Goal: Answer question/provide support

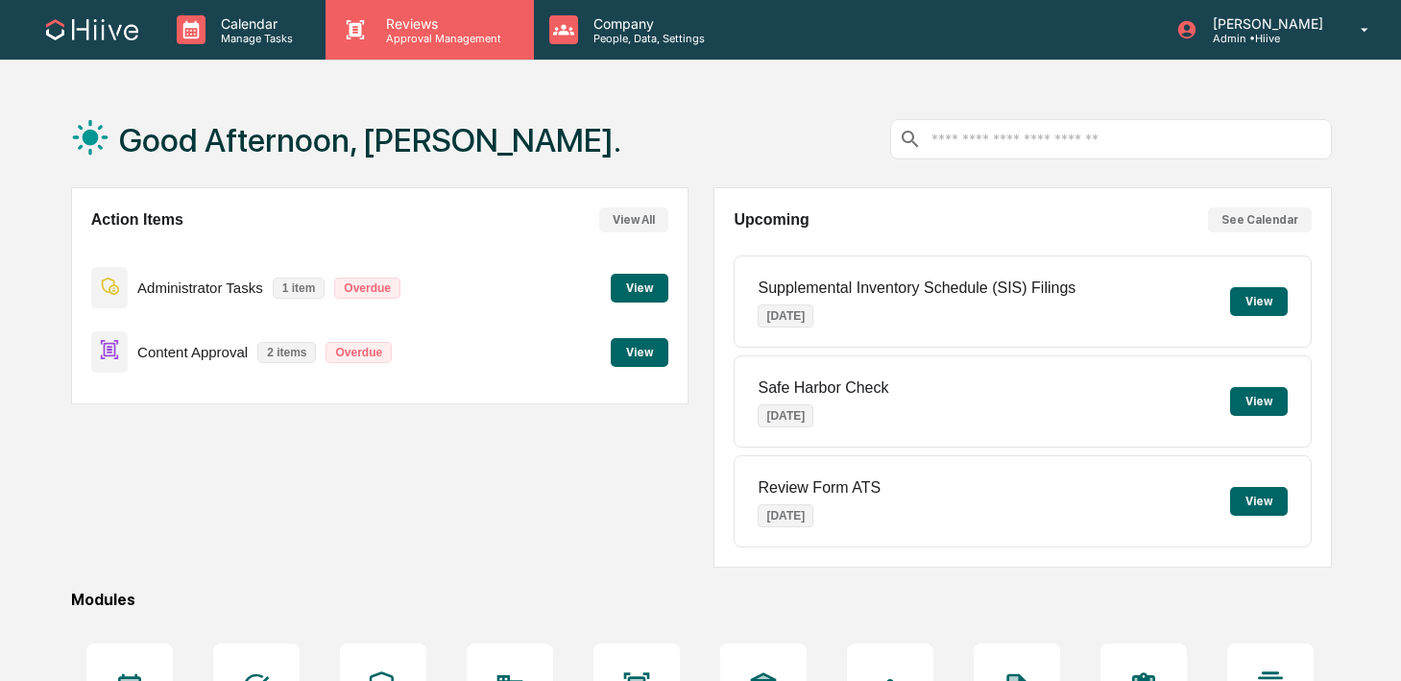
click at [362, 15] on icon at bounding box center [355, 29] width 29 height 29
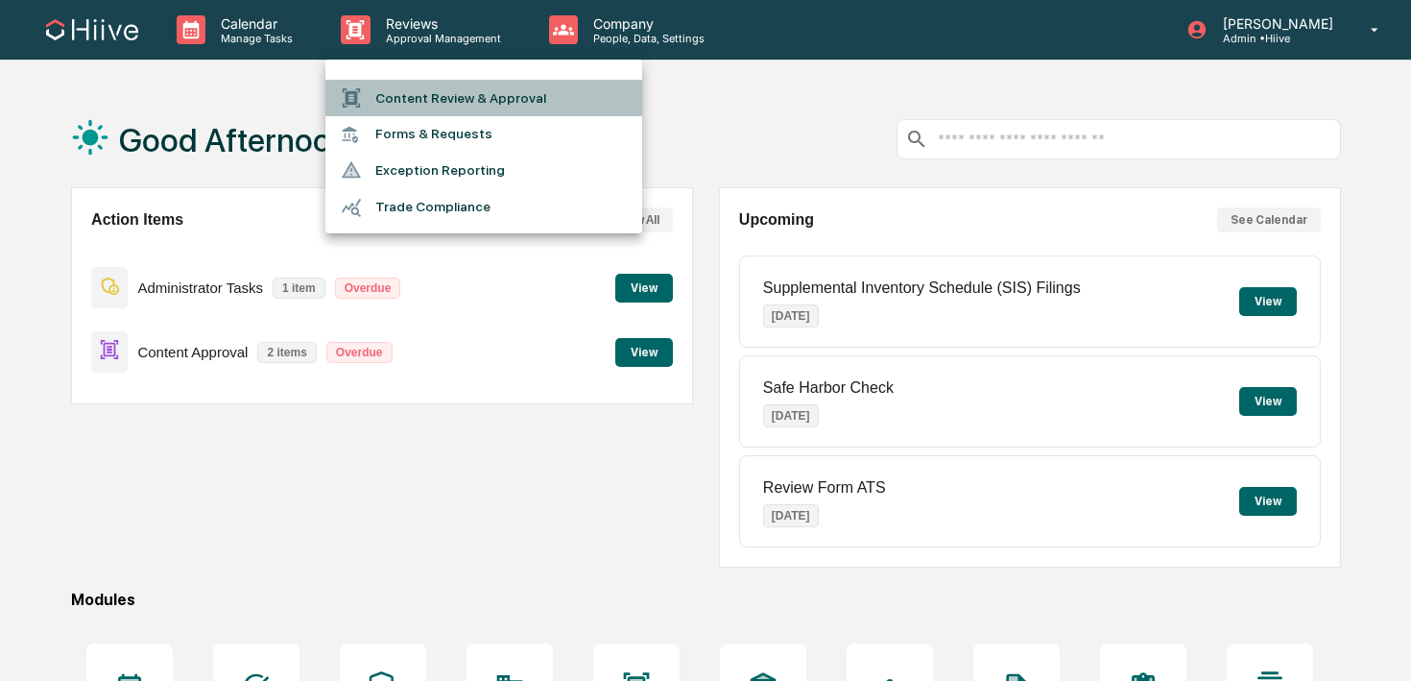
click at [375, 94] on li "Content Review & Approval" at bounding box center [483, 98] width 317 height 36
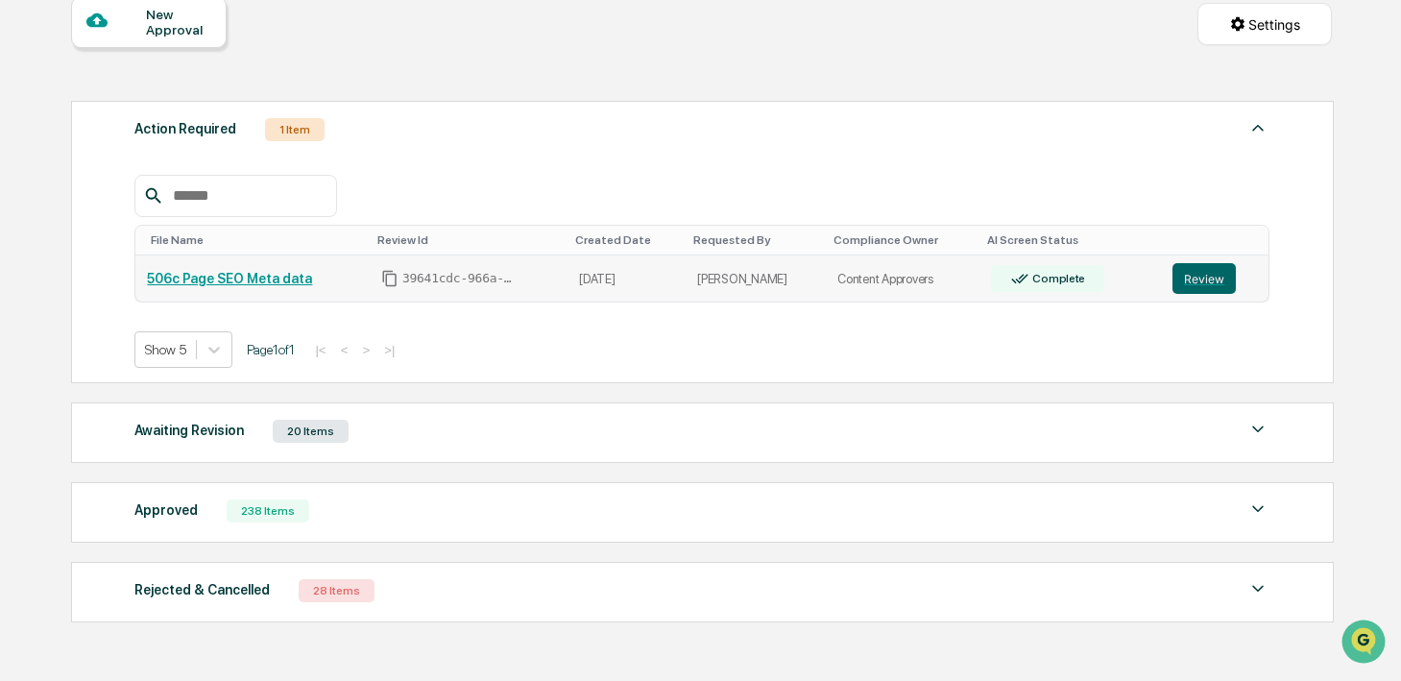
scroll to position [269, 0]
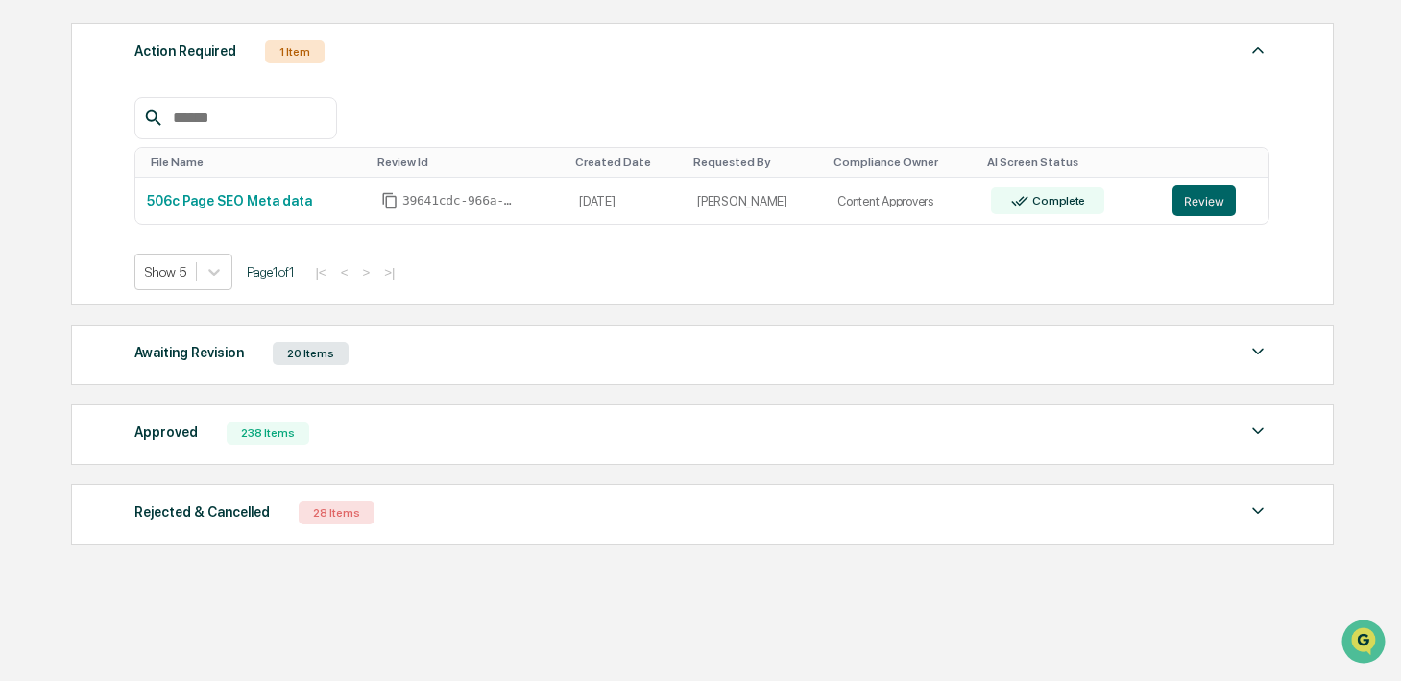
click at [390, 423] on div "Approved 238 Items" at bounding box center [701, 433] width 1135 height 27
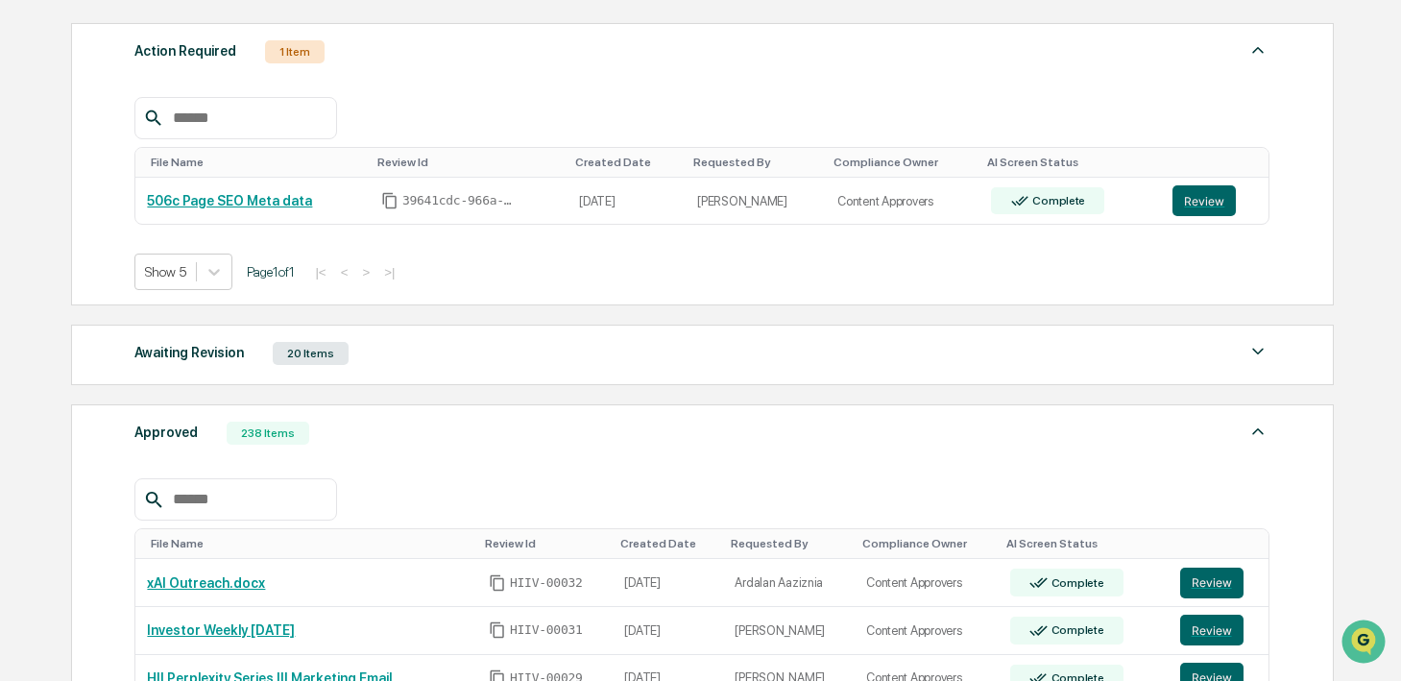
click at [425, 372] on div "Awaiting Revision 20 Items File Name Review Id Created Date Requested By Compli…" at bounding box center [702, 354] width 1262 height 60
click at [435, 361] on div "Awaiting Revision 20 Items" at bounding box center [701, 353] width 1135 height 27
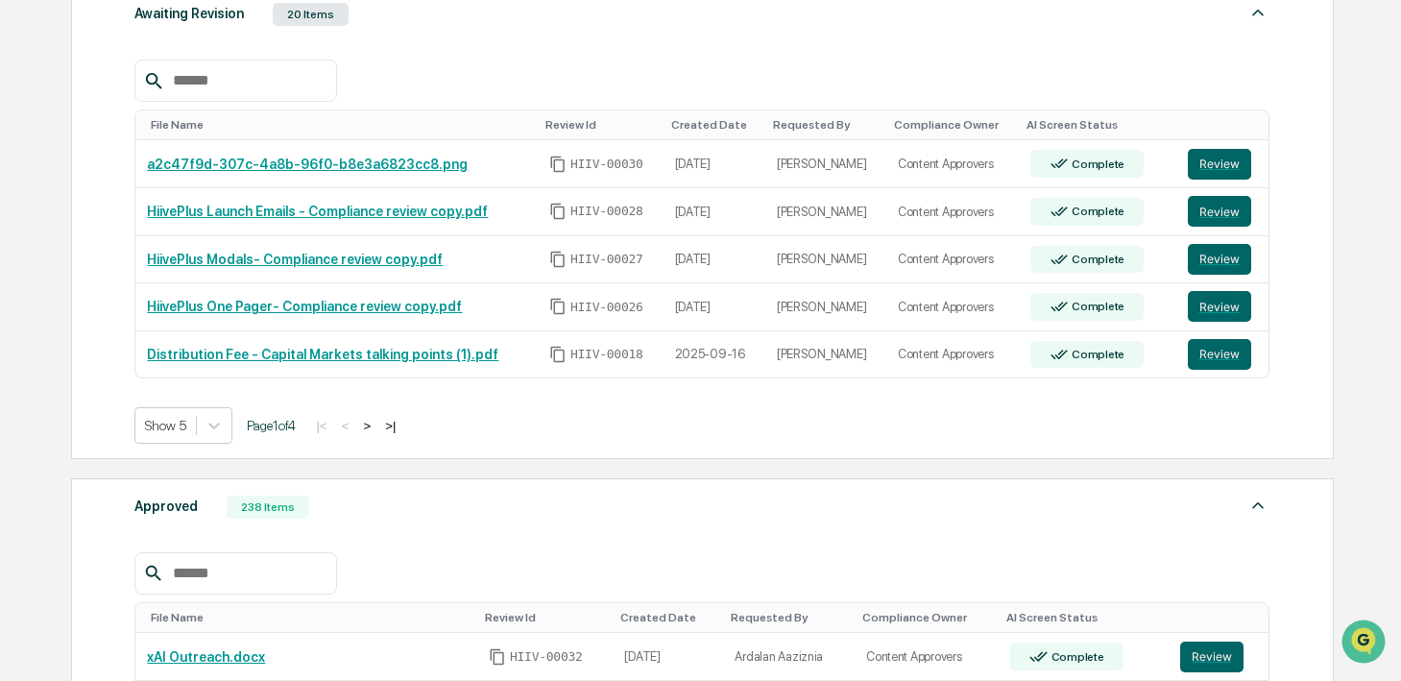
scroll to position [650, 0]
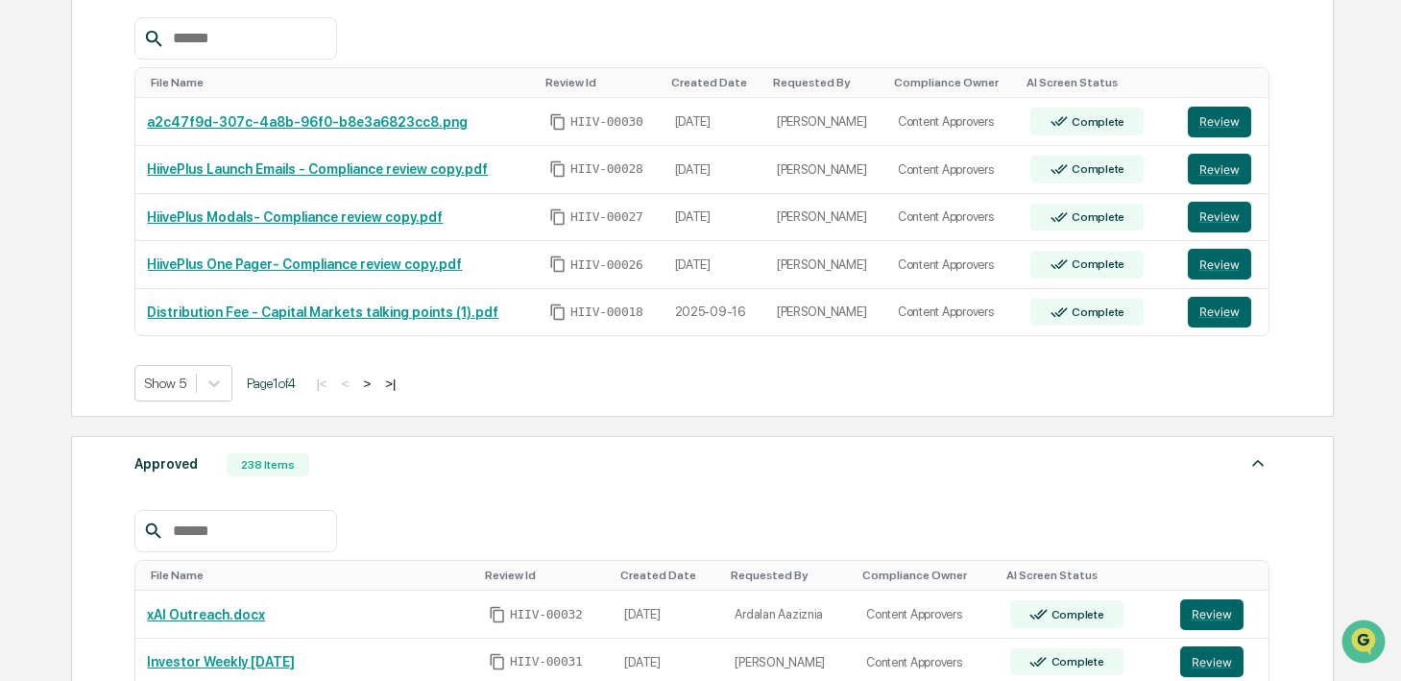
click at [376, 381] on button ">" at bounding box center [366, 383] width 19 height 16
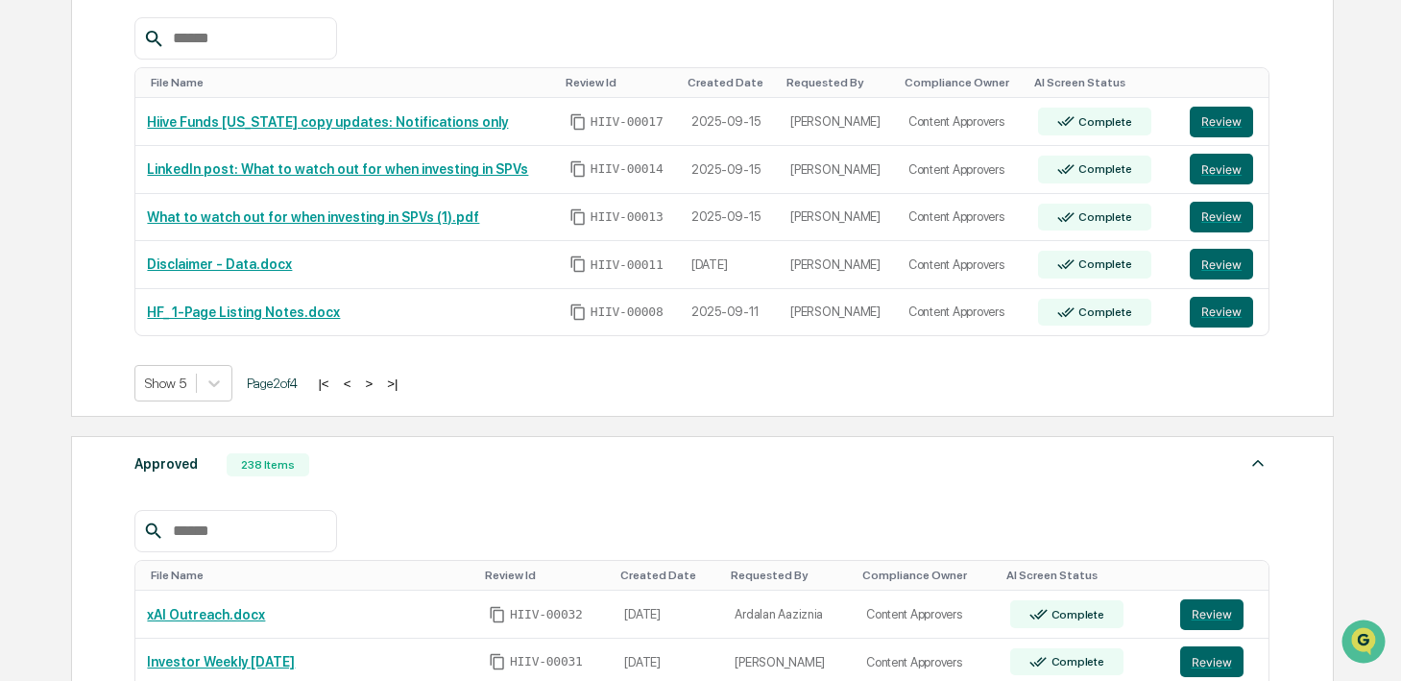
click at [378, 382] on button ">" at bounding box center [368, 383] width 19 height 16
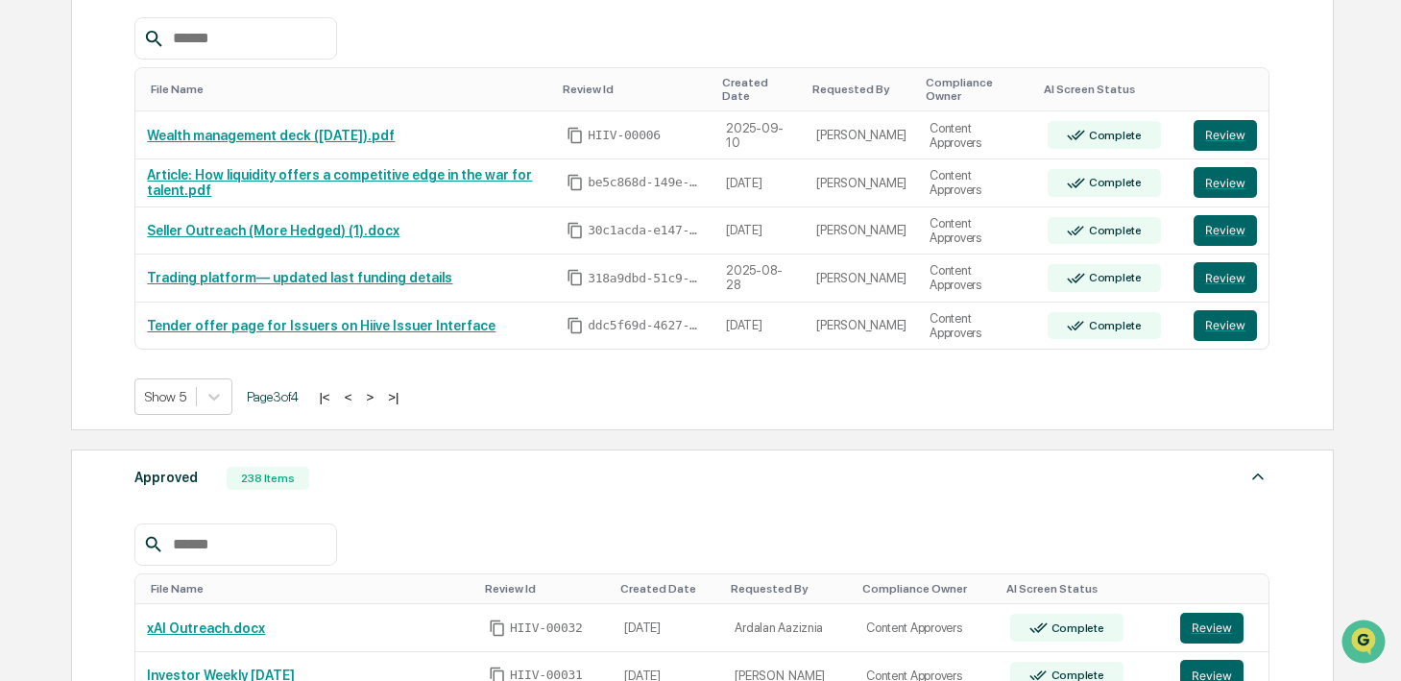
click at [379, 398] on button ">" at bounding box center [369, 397] width 19 height 16
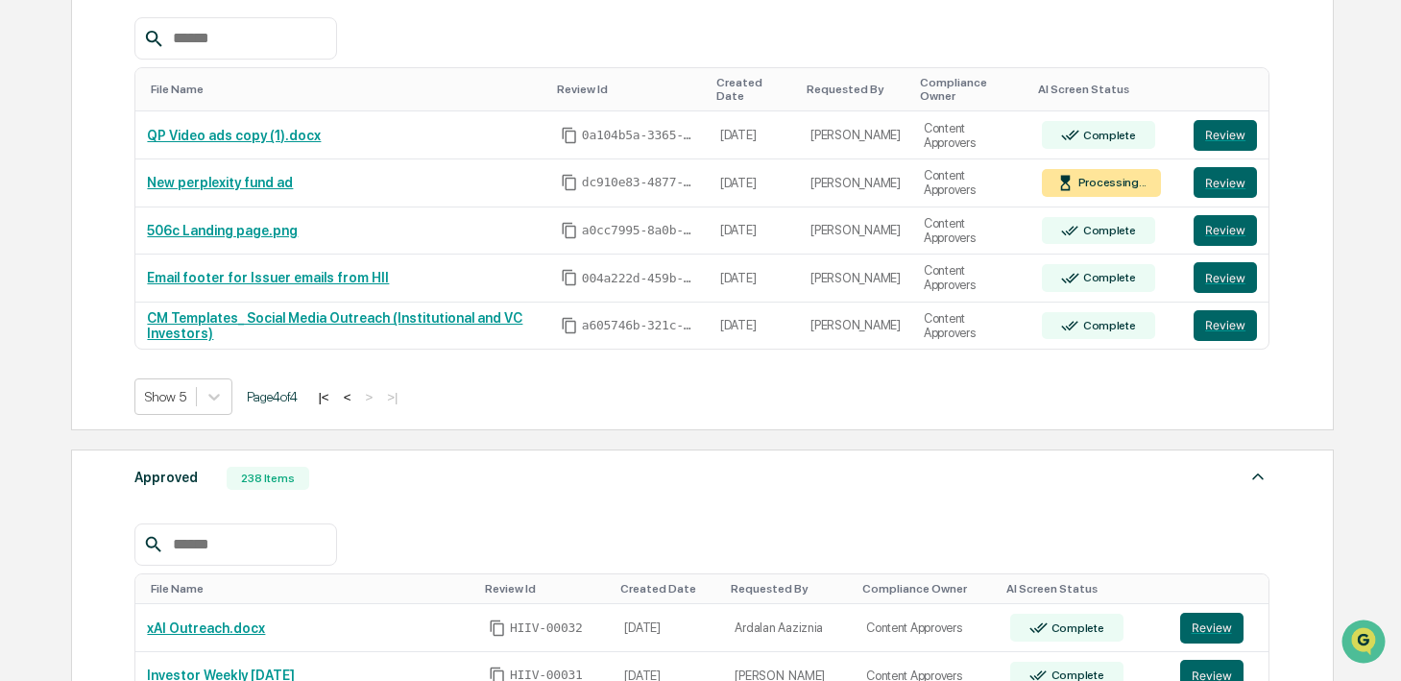
click at [357, 400] on button "<" at bounding box center [347, 397] width 19 height 16
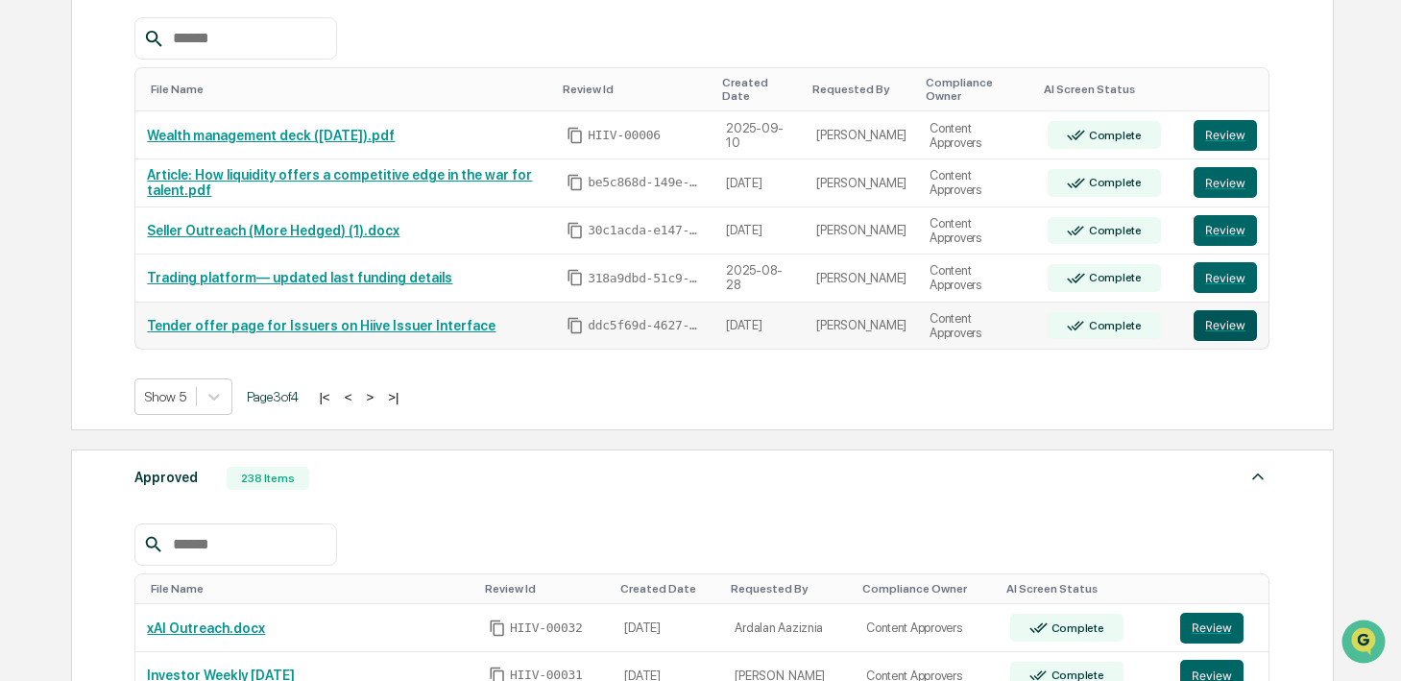
click at [1219, 334] on button "Review" at bounding box center [1224, 325] width 63 height 31
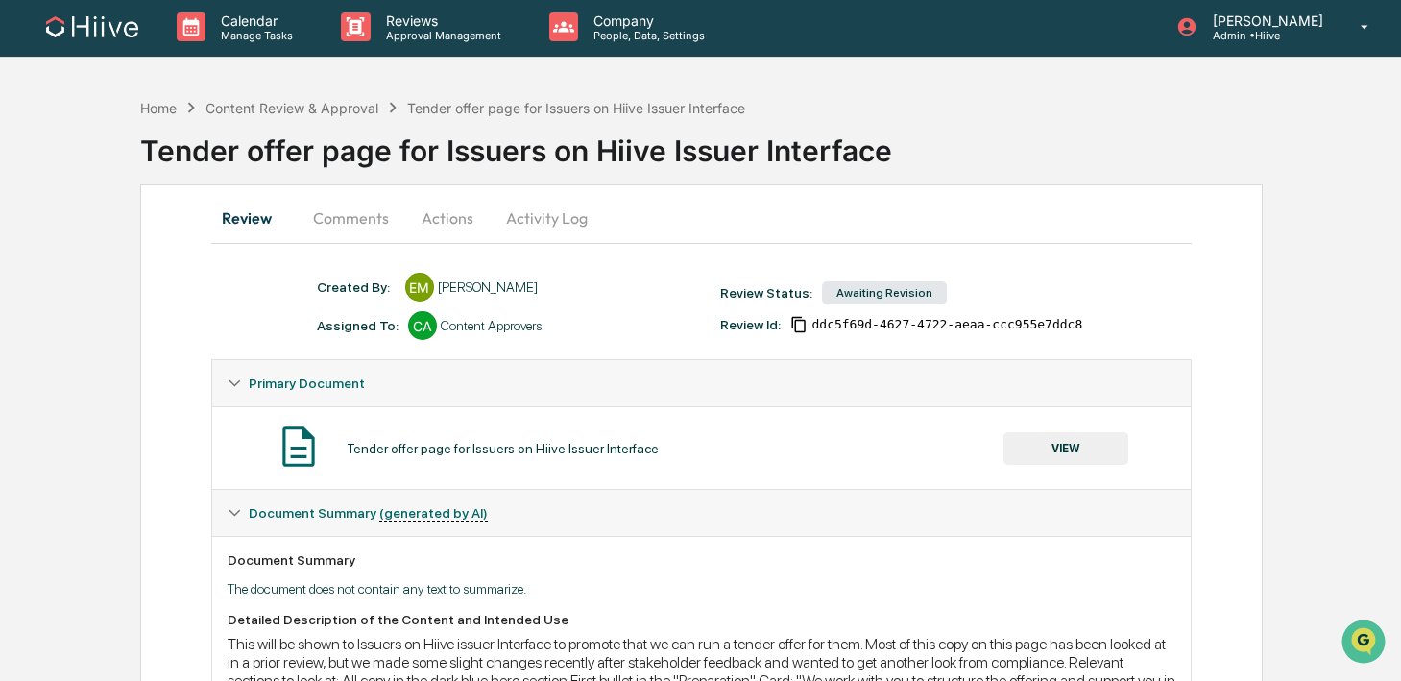
scroll to position [5, 0]
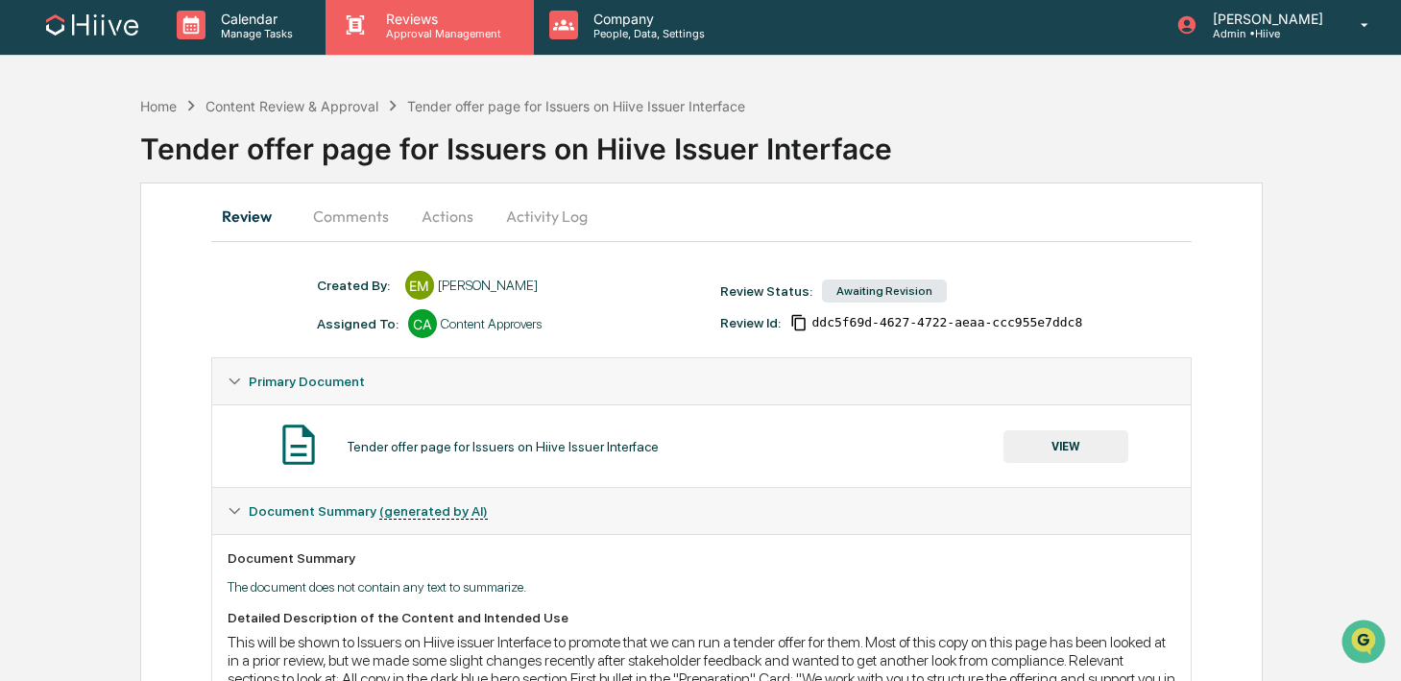
click at [393, 38] on p "Approval Management" at bounding box center [441, 33] width 140 height 13
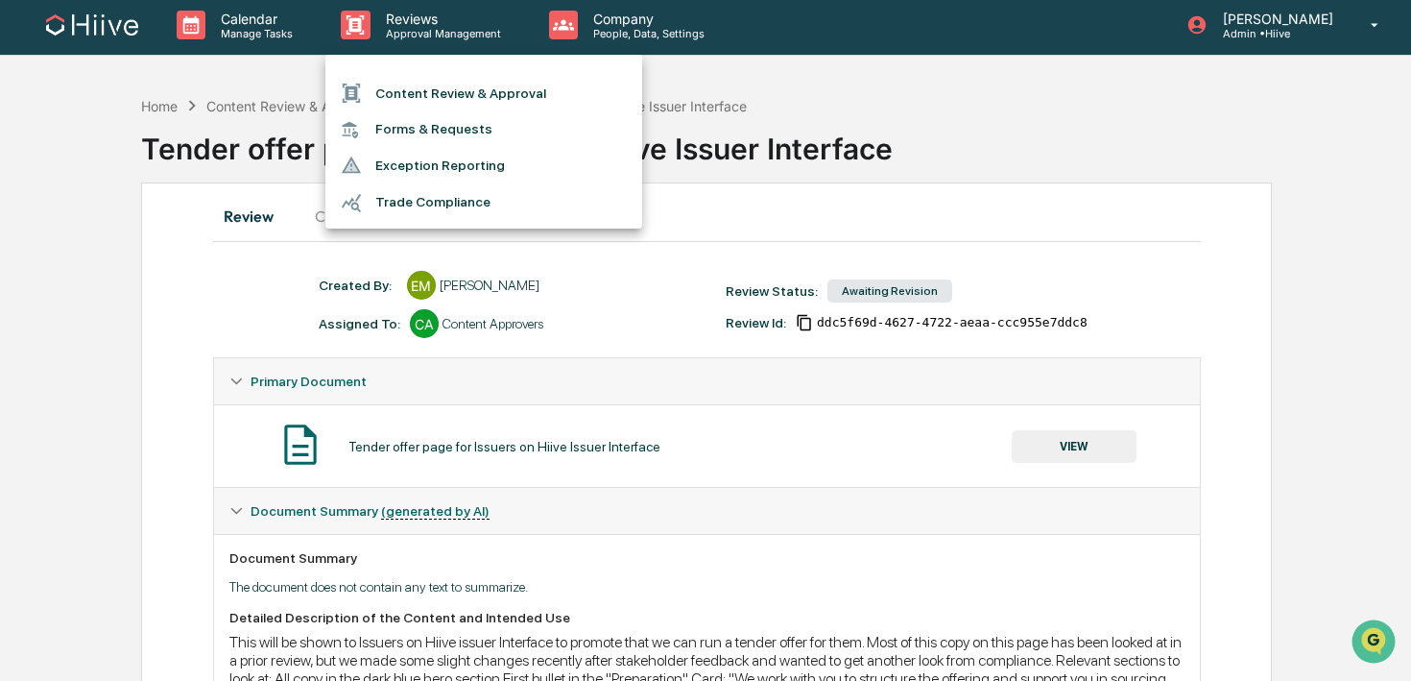
click at [403, 83] on li "Content Review & Approval" at bounding box center [483, 93] width 317 height 36
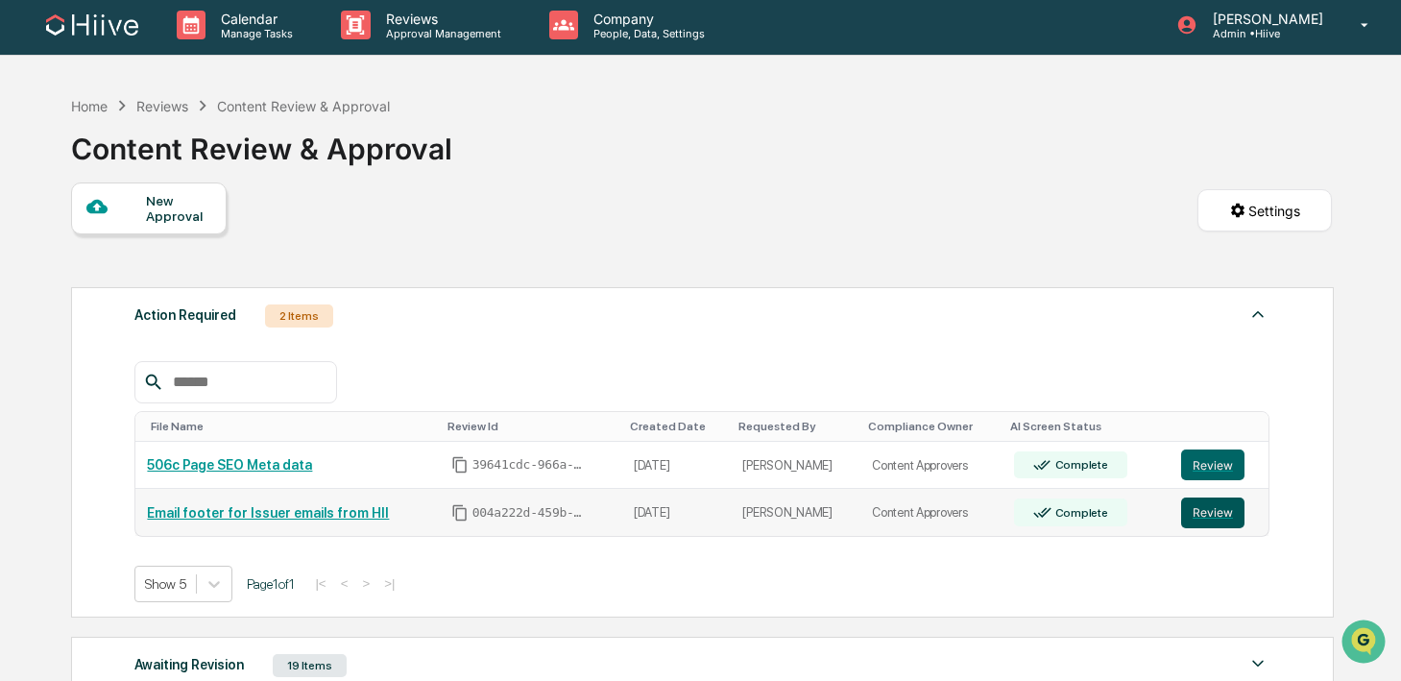
click at [1212, 512] on button "Review" at bounding box center [1212, 512] width 63 height 31
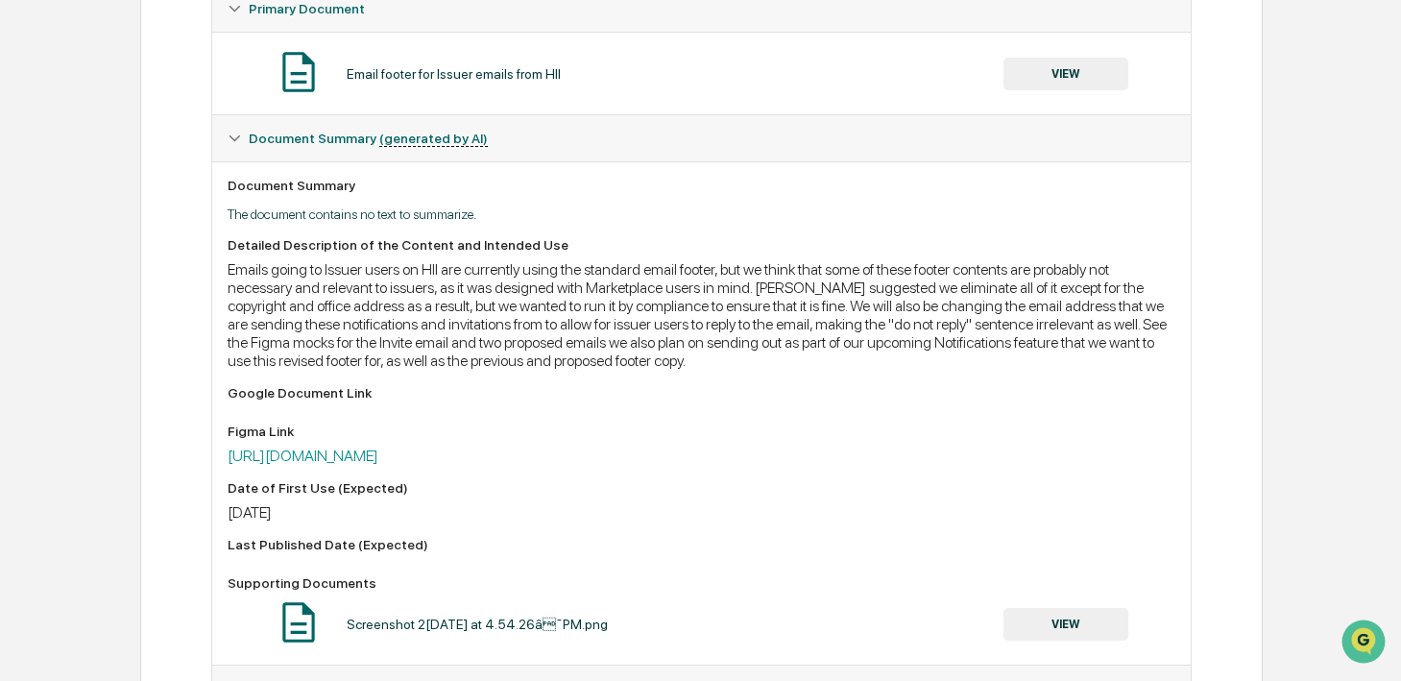
click at [636, 465] on div "[URL][DOMAIN_NAME]" at bounding box center [702, 455] width 948 height 18
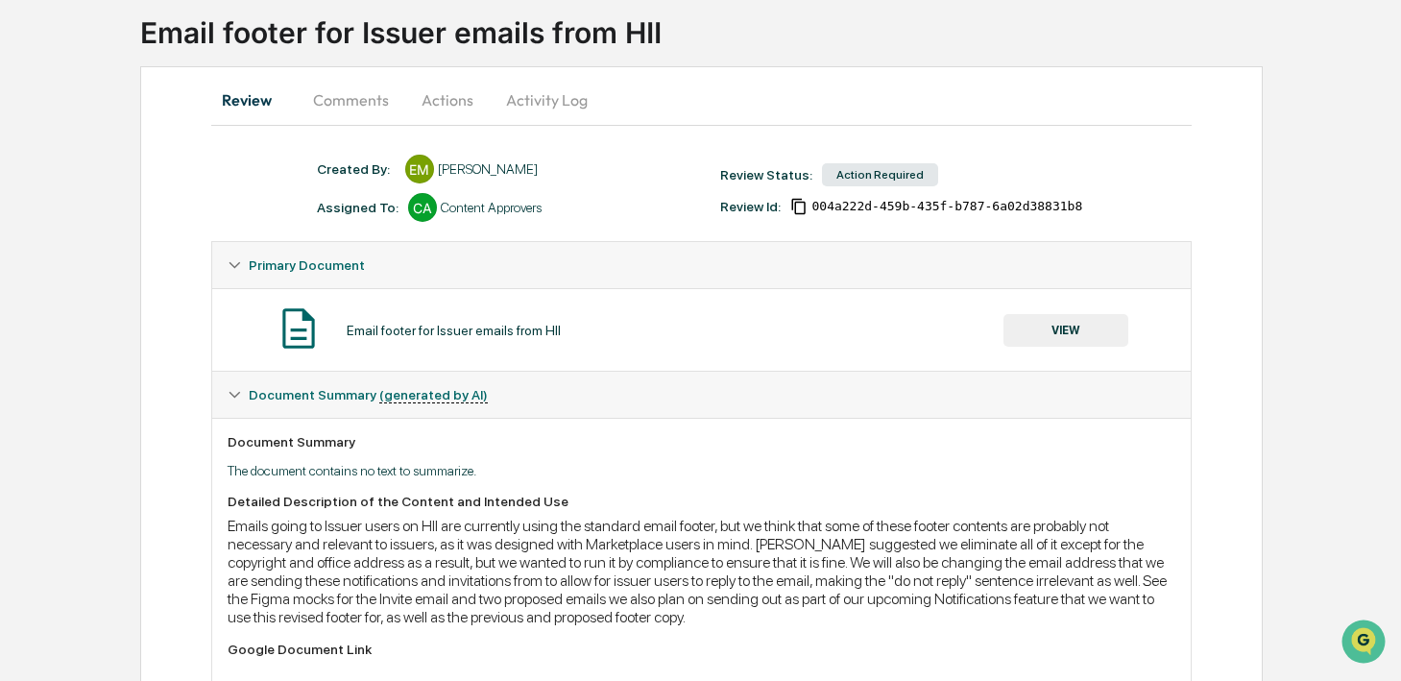
scroll to position [106, 0]
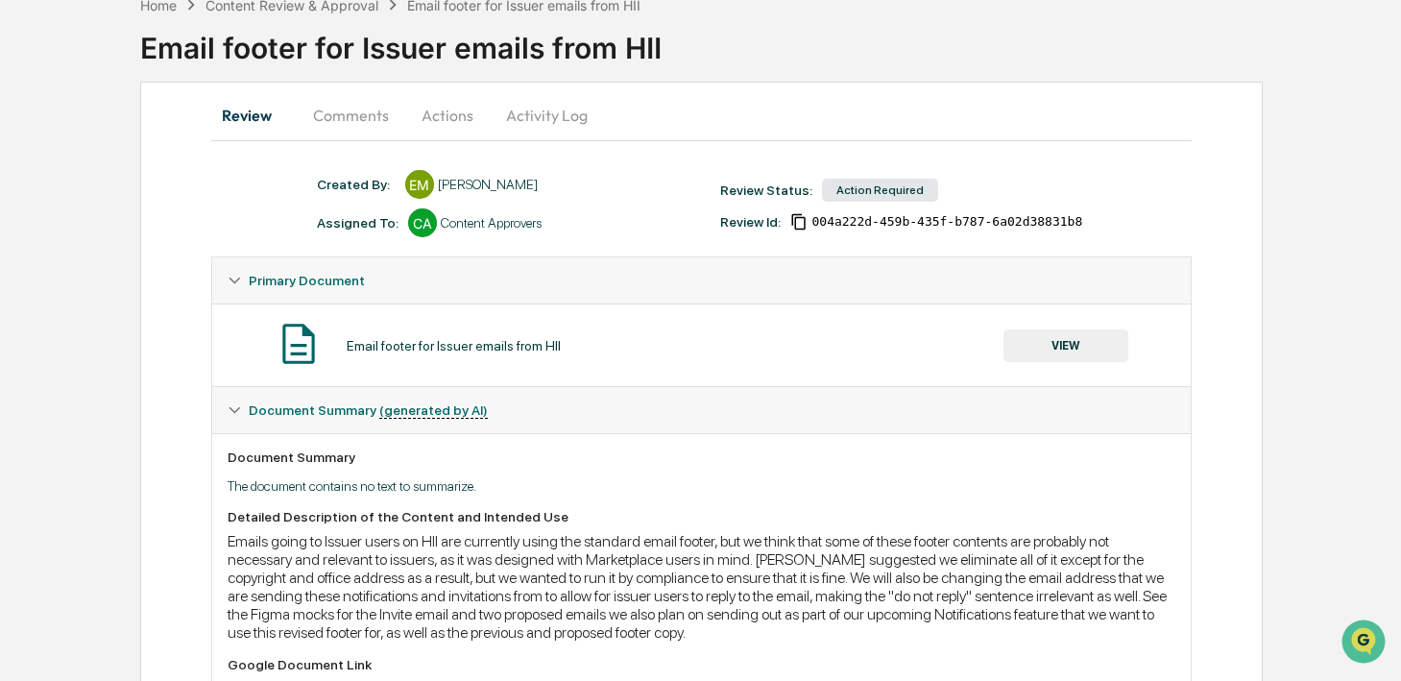
click at [340, 116] on button "Comments" at bounding box center [351, 115] width 107 height 46
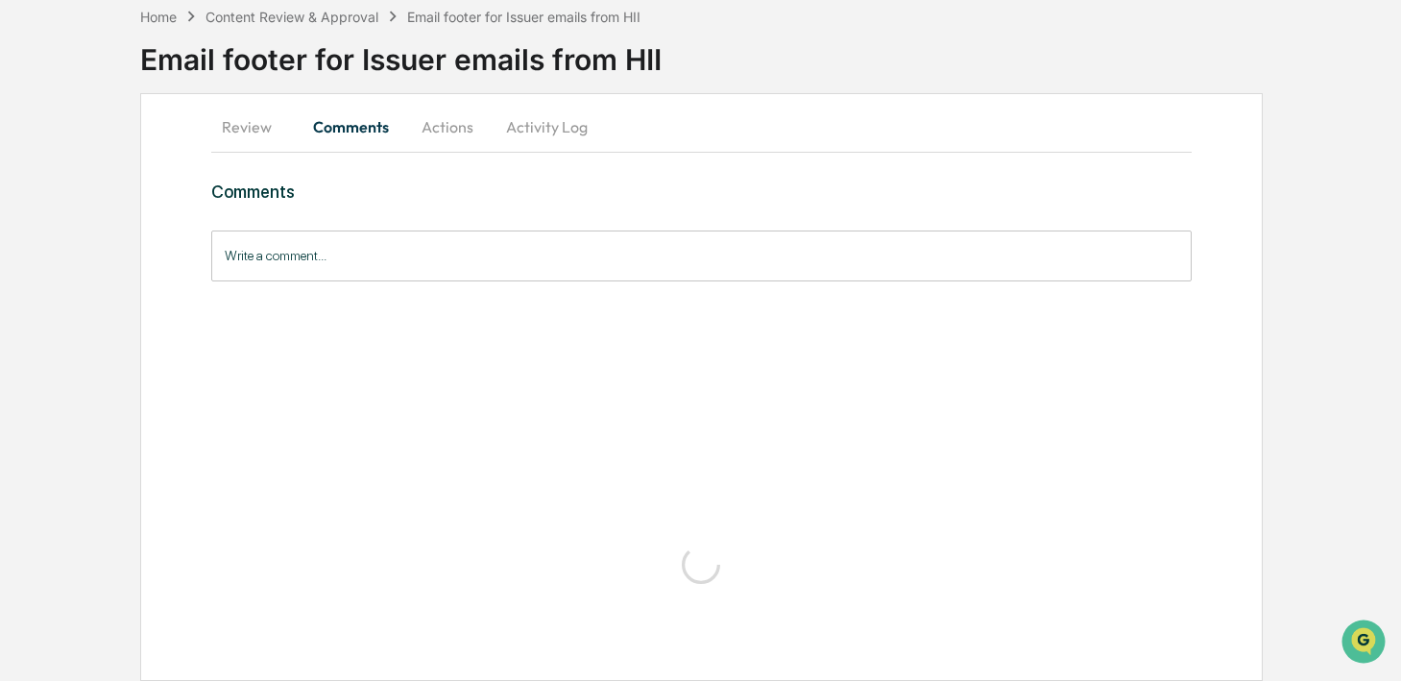
scroll to position [0, 0]
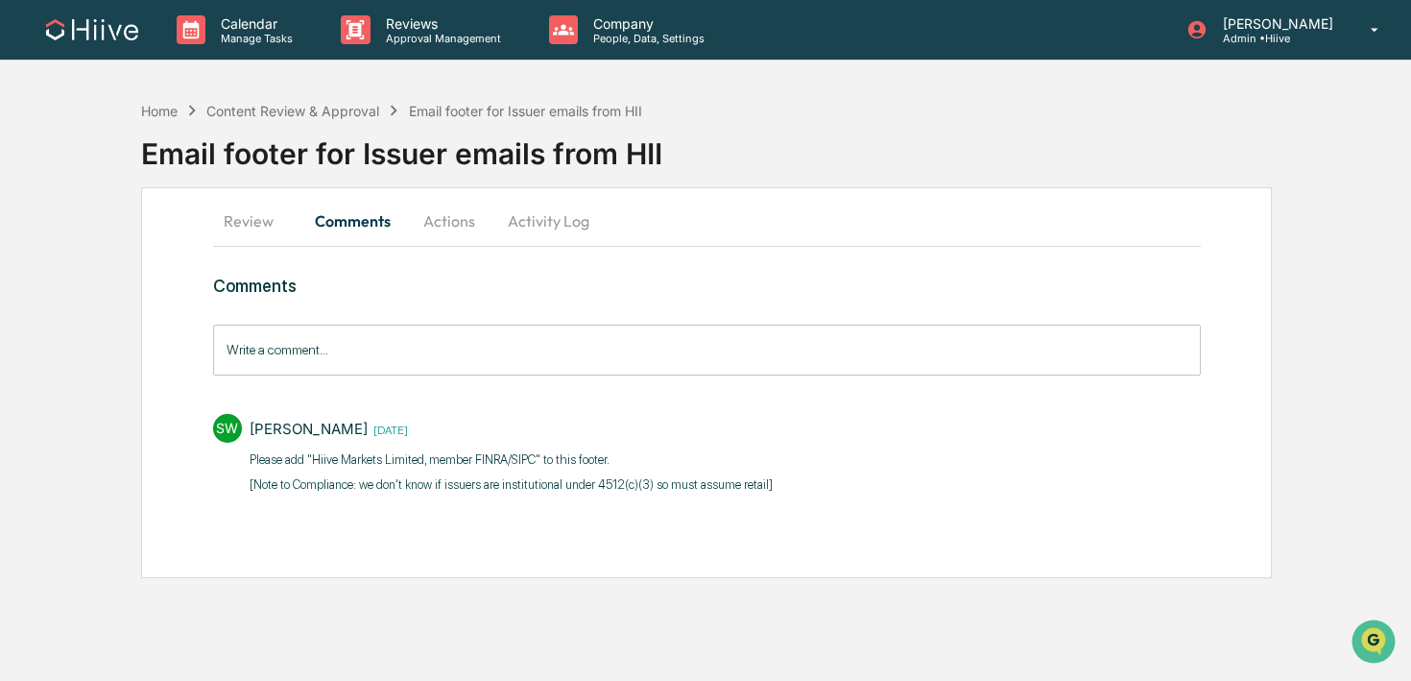
drag, startPoint x: 252, startPoint y: 208, endPoint x: 304, endPoint y: 216, distance: 53.4
click at [252, 208] on button "Review" at bounding box center [256, 221] width 86 height 46
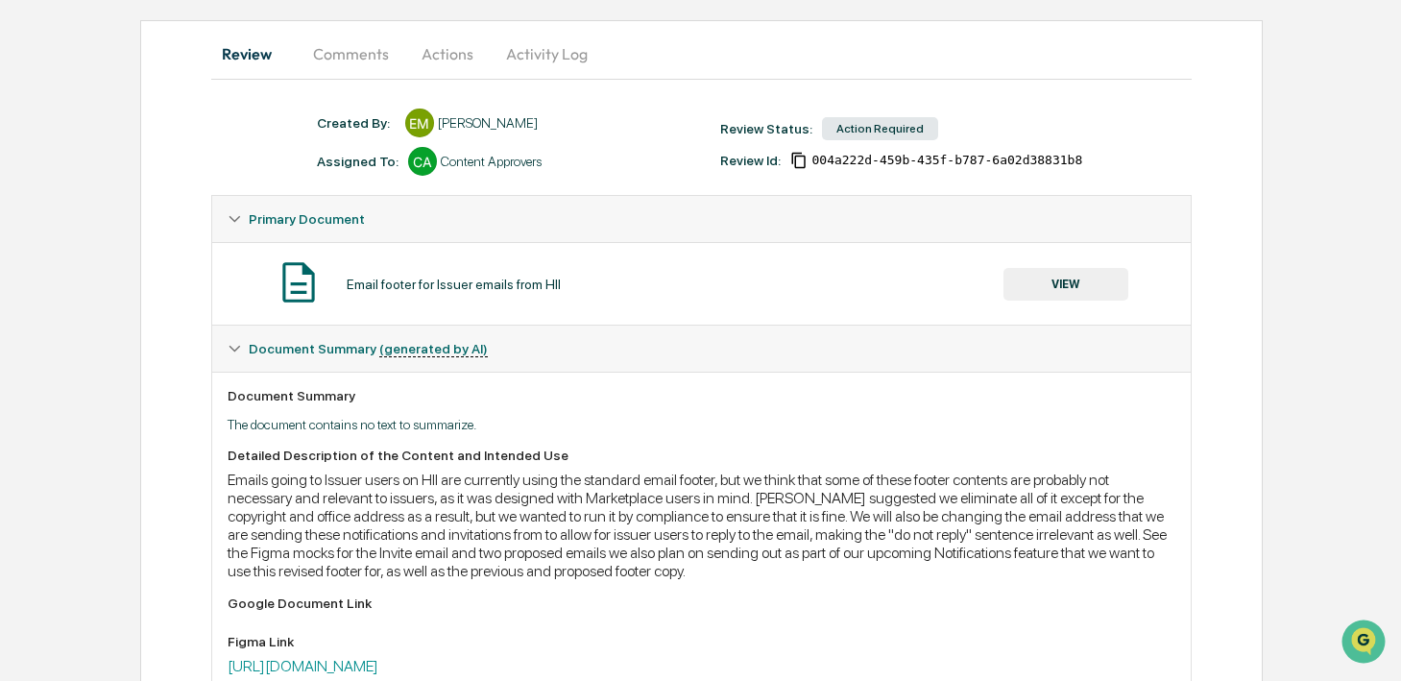
scroll to position [207, 0]
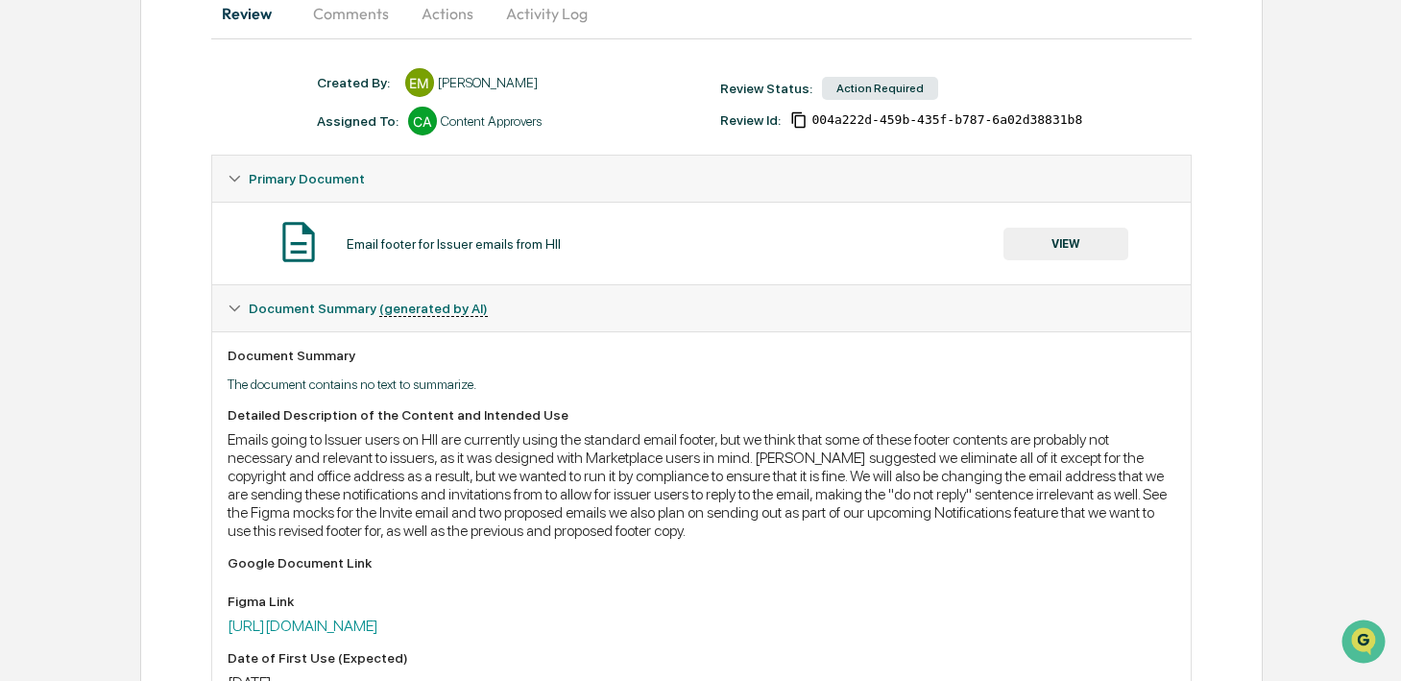
click at [1012, 246] on button "VIEW" at bounding box center [1065, 244] width 125 height 33
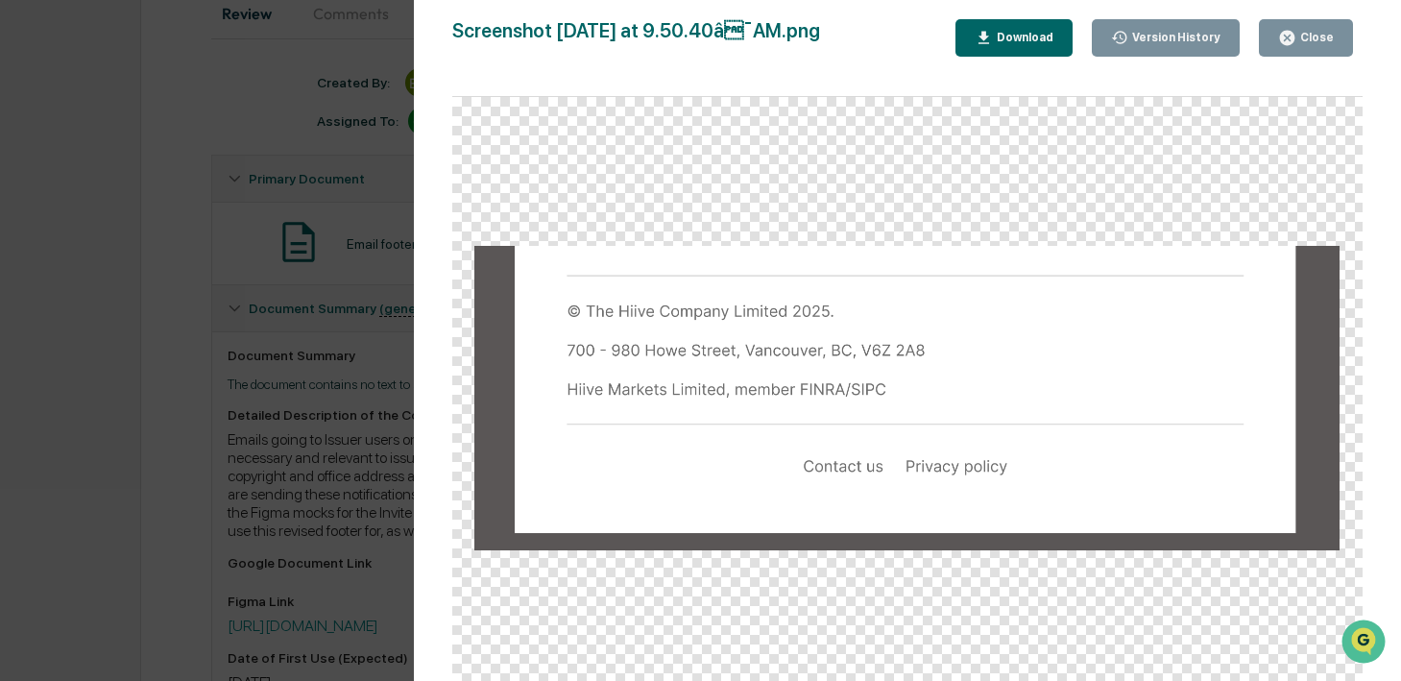
click at [1283, 42] on icon "button" at bounding box center [1287, 38] width 18 height 18
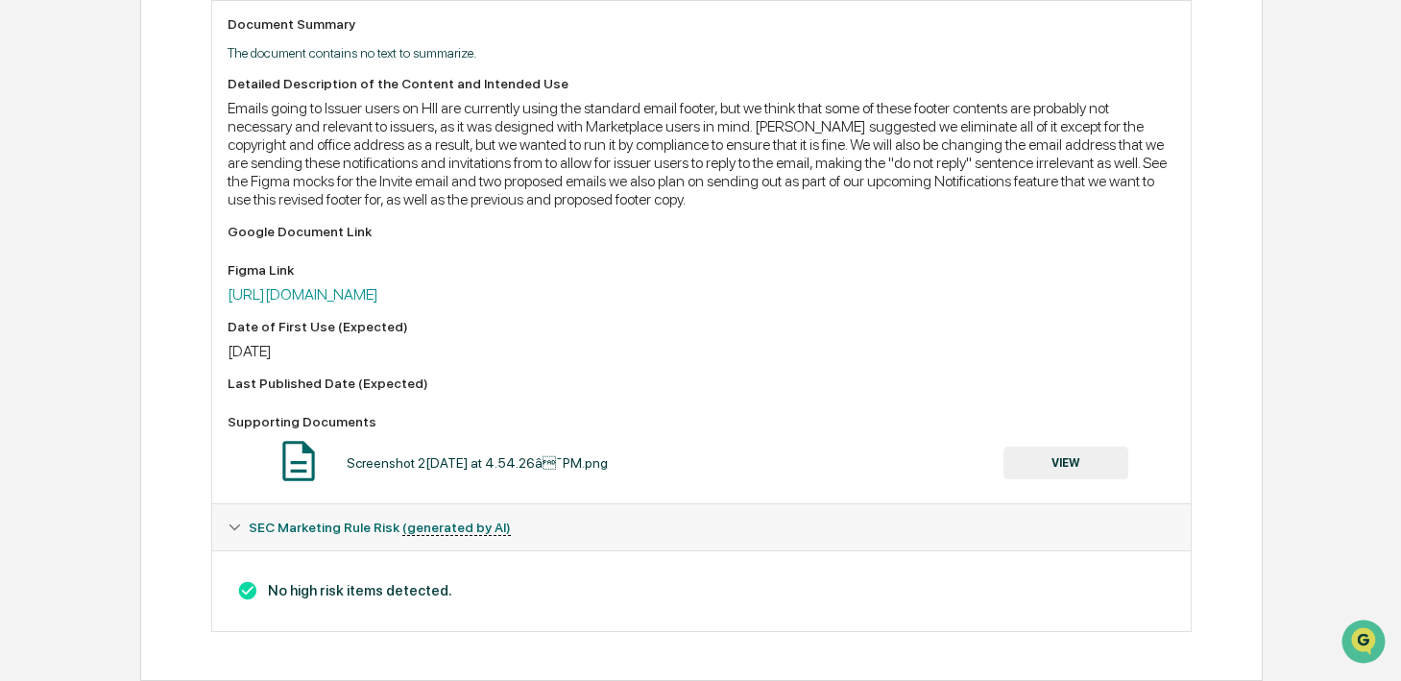
scroll to position [579, 0]
click at [378, 285] on link "[URL][DOMAIN_NAME]" at bounding box center [303, 294] width 151 height 18
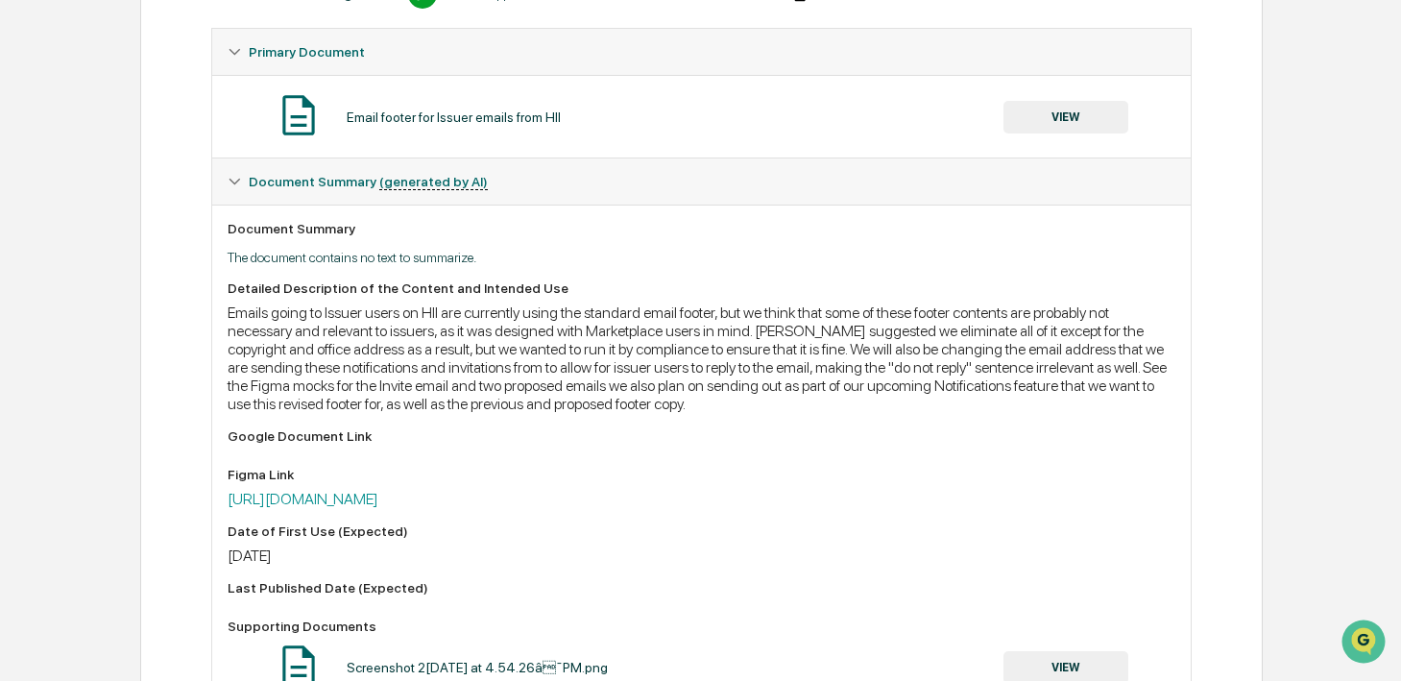
scroll to position [0, 0]
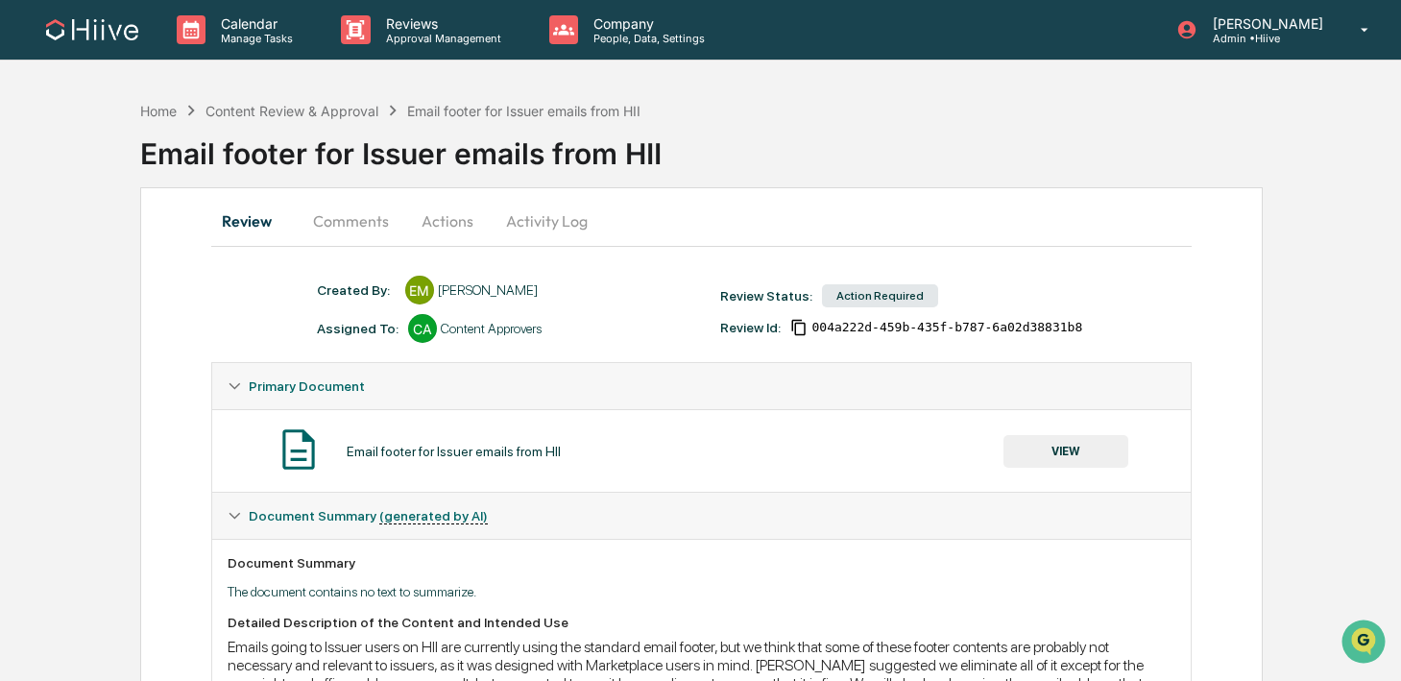
click at [327, 212] on button "Comments" at bounding box center [351, 221] width 107 height 46
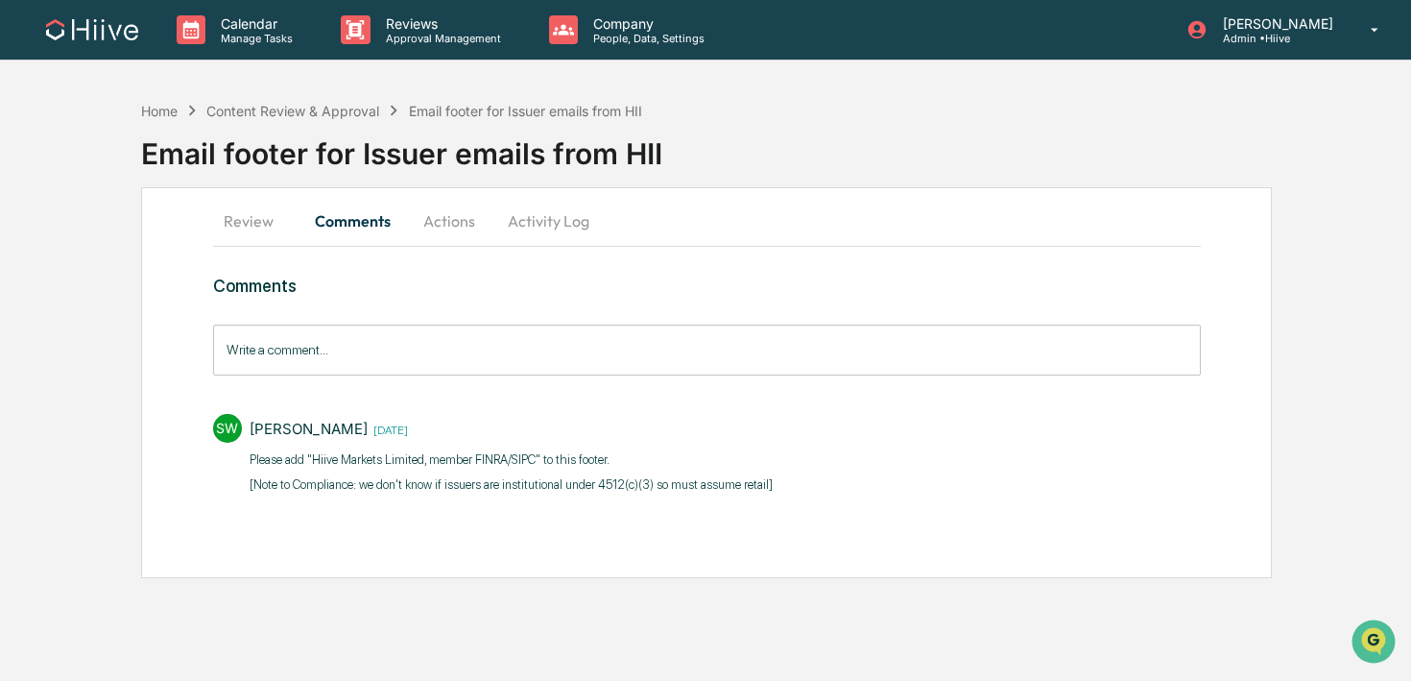
click at [330, 333] on input "Write a comment..." at bounding box center [707, 349] width 988 height 51
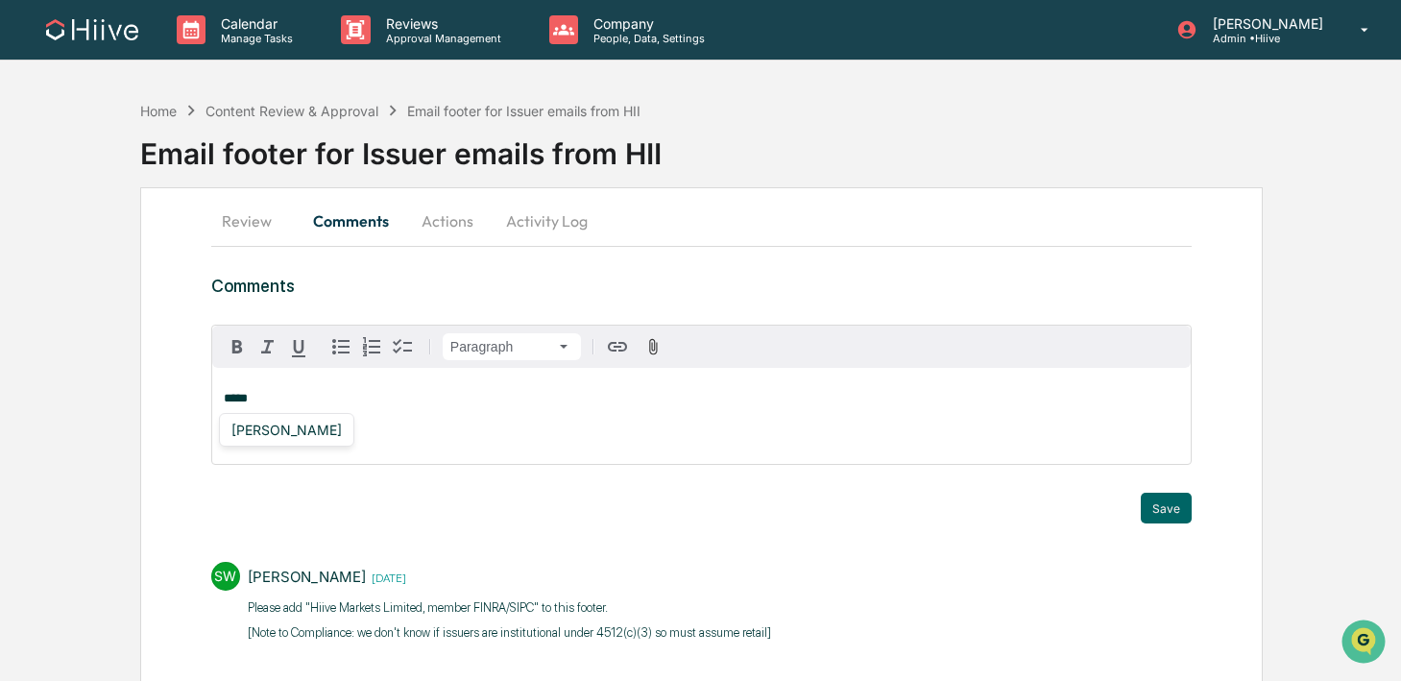
click at [292, 433] on div "[PERSON_NAME]" at bounding box center [287, 430] width 126 height 24
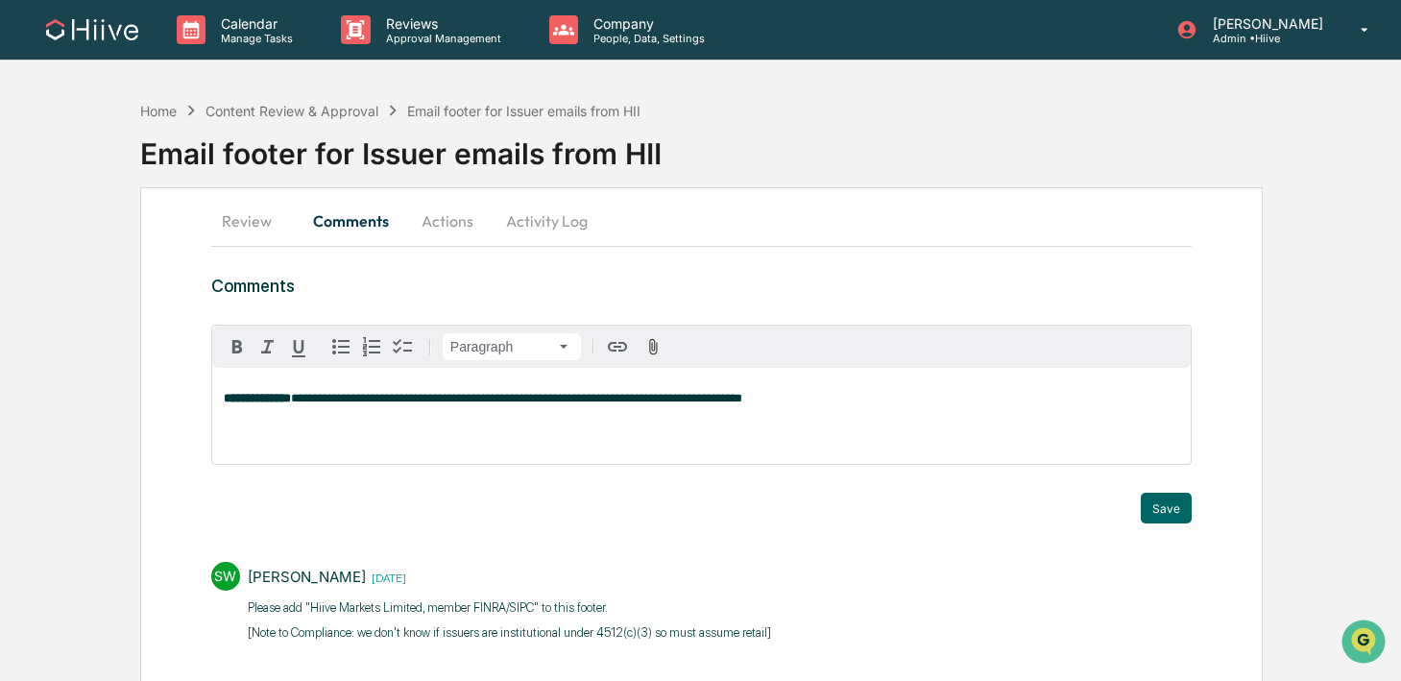
click at [614, 410] on div "**********" at bounding box center [701, 416] width 978 height 96
click at [609, 399] on span "**********" at bounding box center [516, 398] width 451 height 12
click at [723, 412] on div "**********" at bounding box center [701, 416] width 978 height 96
click at [711, 407] on div "**********" at bounding box center [701, 416] width 978 height 96
click at [732, 404] on span "**********" at bounding box center [512, 398] width 442 height 12
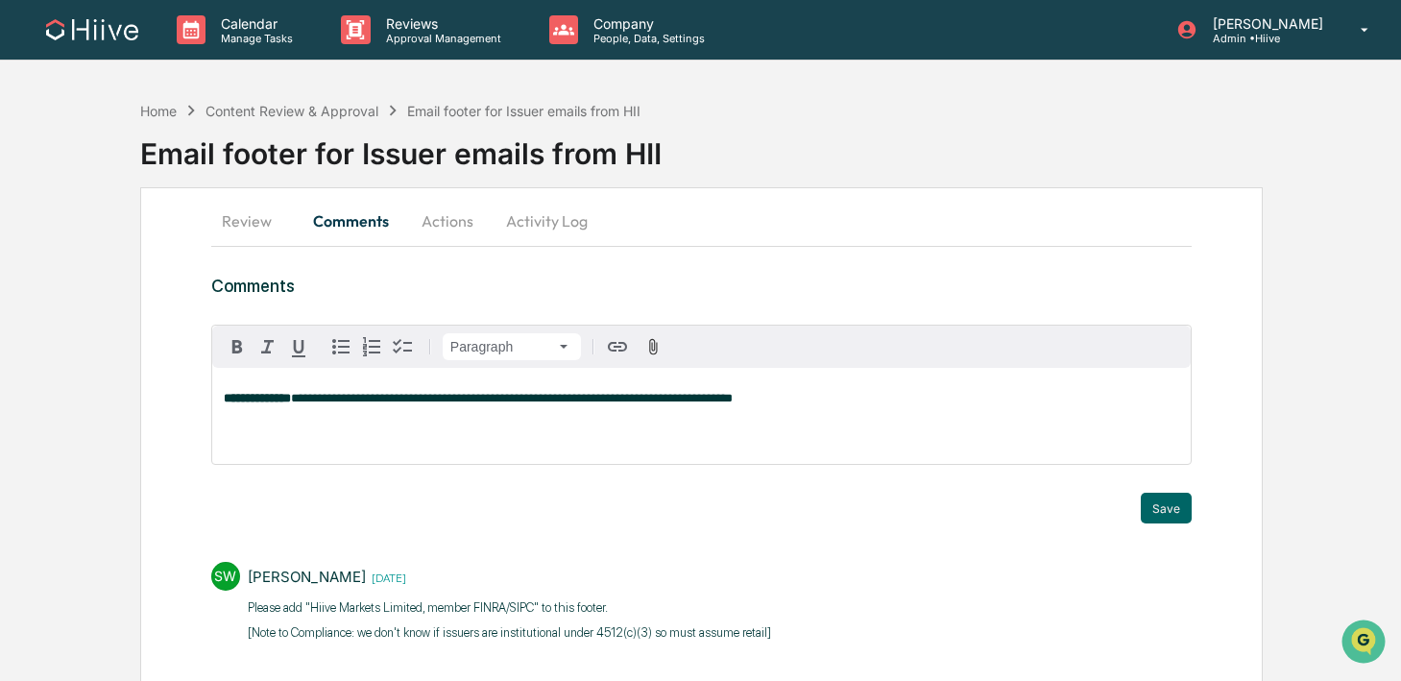
click at [862, 404] on p "**********" at bounding box center [701, 398] width 955 height 13
drag, startPoint x: 337, startPoint y: 397, endPoint x: 358, endPoint y: 402, distance: 21.7
click at [337, 397] on span "**********" at bounding box center [512, 398] width 442 height 12
drag, startPoint x: 1163, startPoint y: 503, endPoint x: 1115, endPoint y: 494, distance: 48.8
click at [1163, 503] on button "Save" at bounding box center [1165, 507] width 51 height 31
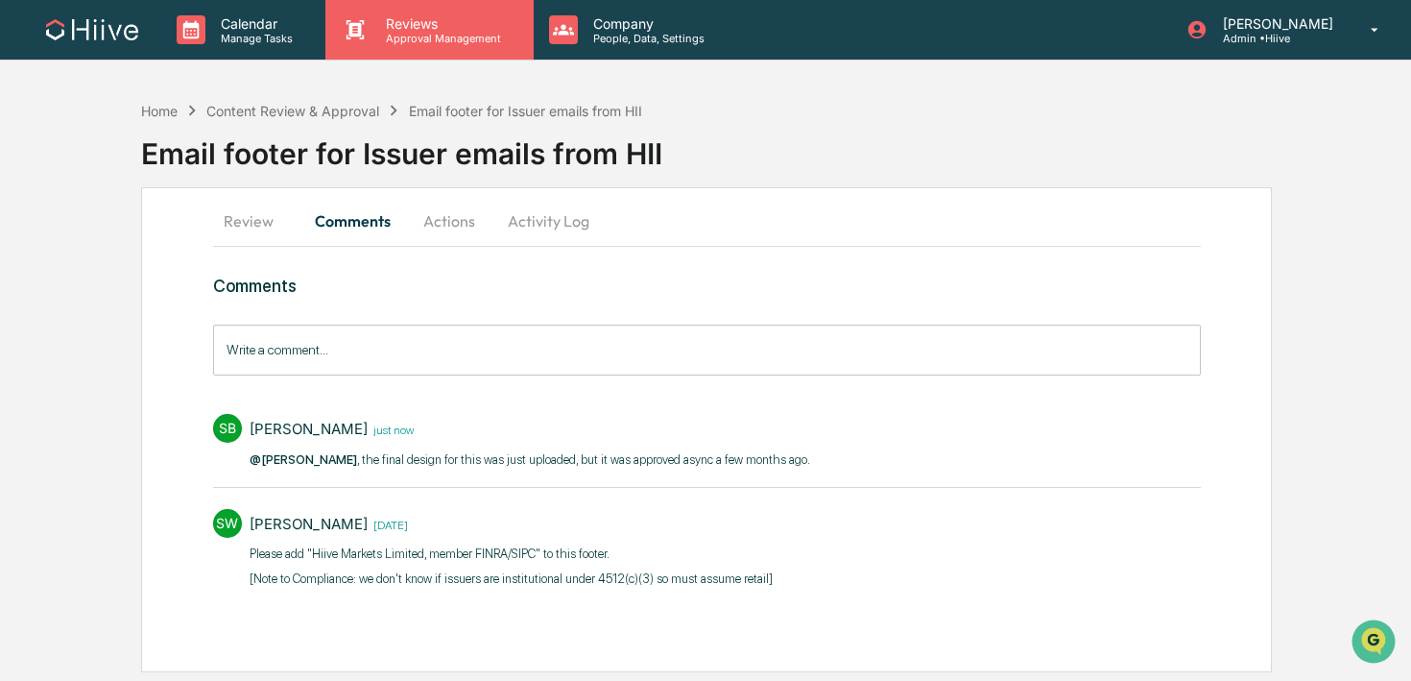
click at [452, 46] on div "Reviews Approval Management" at bounding box center [428, 30] width 207 height 60
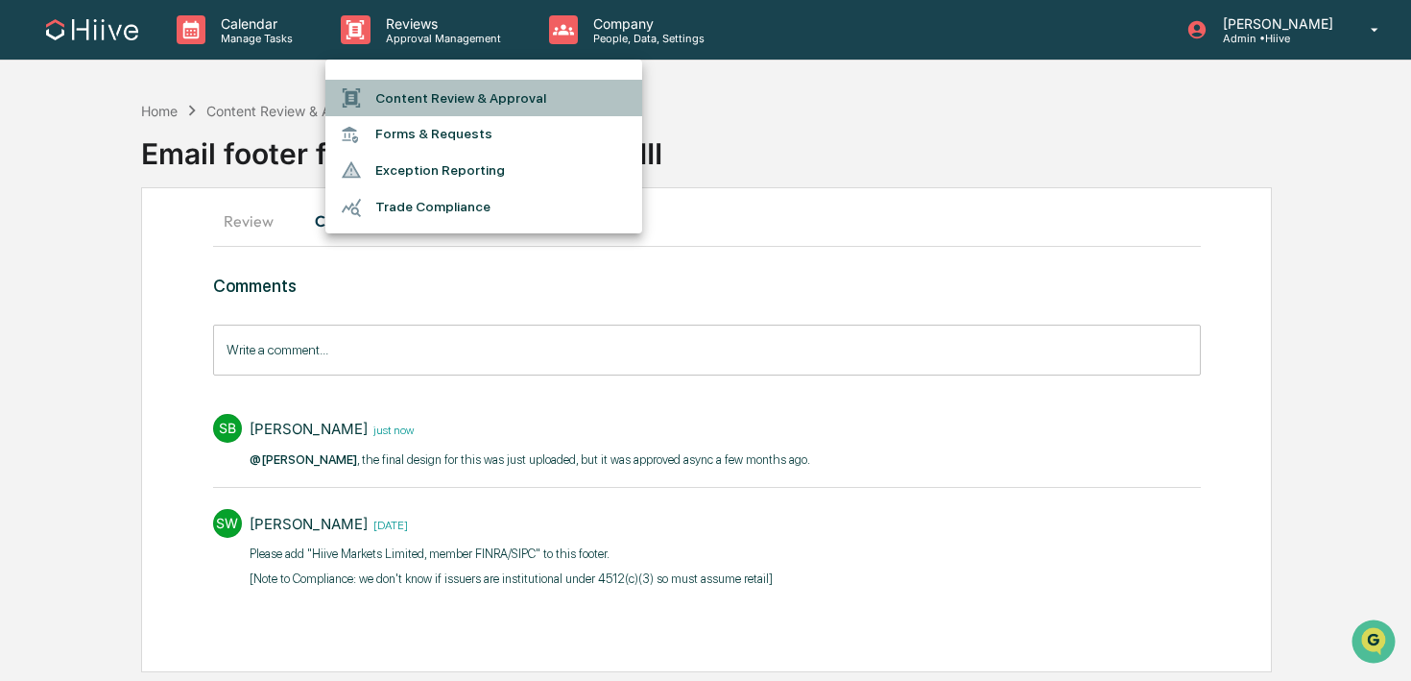
click at [451, 80] on li "Content Review & Approval" at bounding box center [483, 98] width 317 height 36
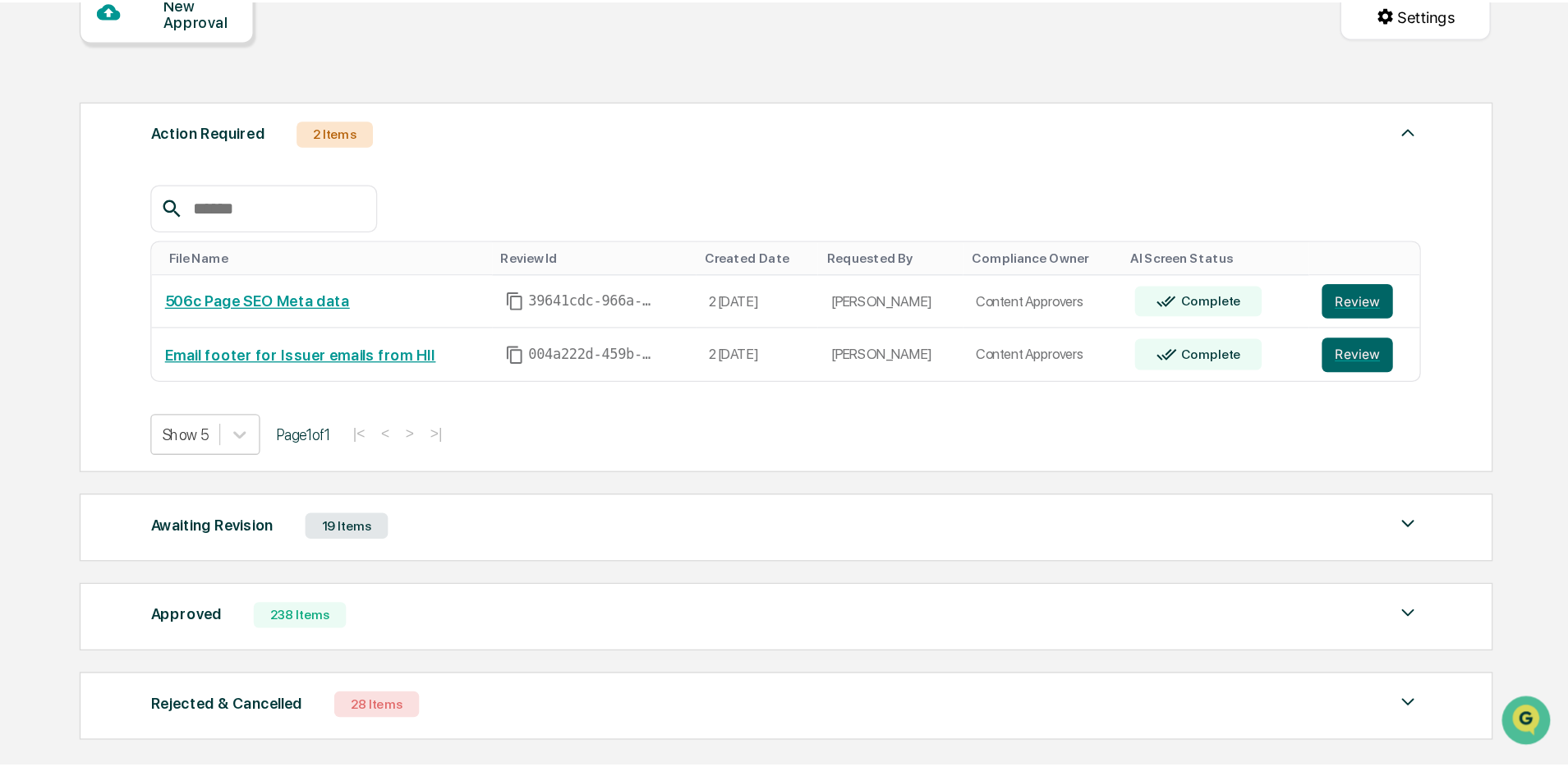
scroll to position [125, 0]
